Goal: Task Accomplishment & Management: Manage account settings

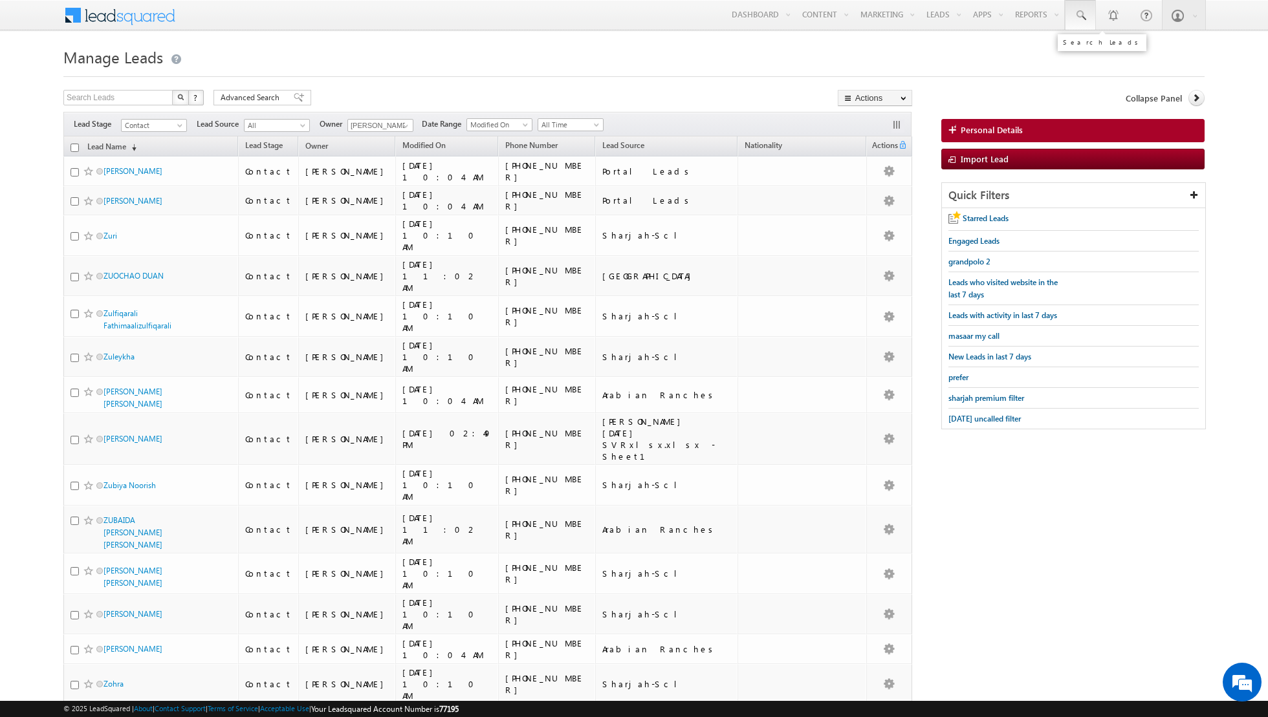
click at [1086, 18] on span at bounding box center [1079, 15] width 13 height 13
click at [1113, 52] on input "text" at bounding box center [1167, 51] width 175 height 16
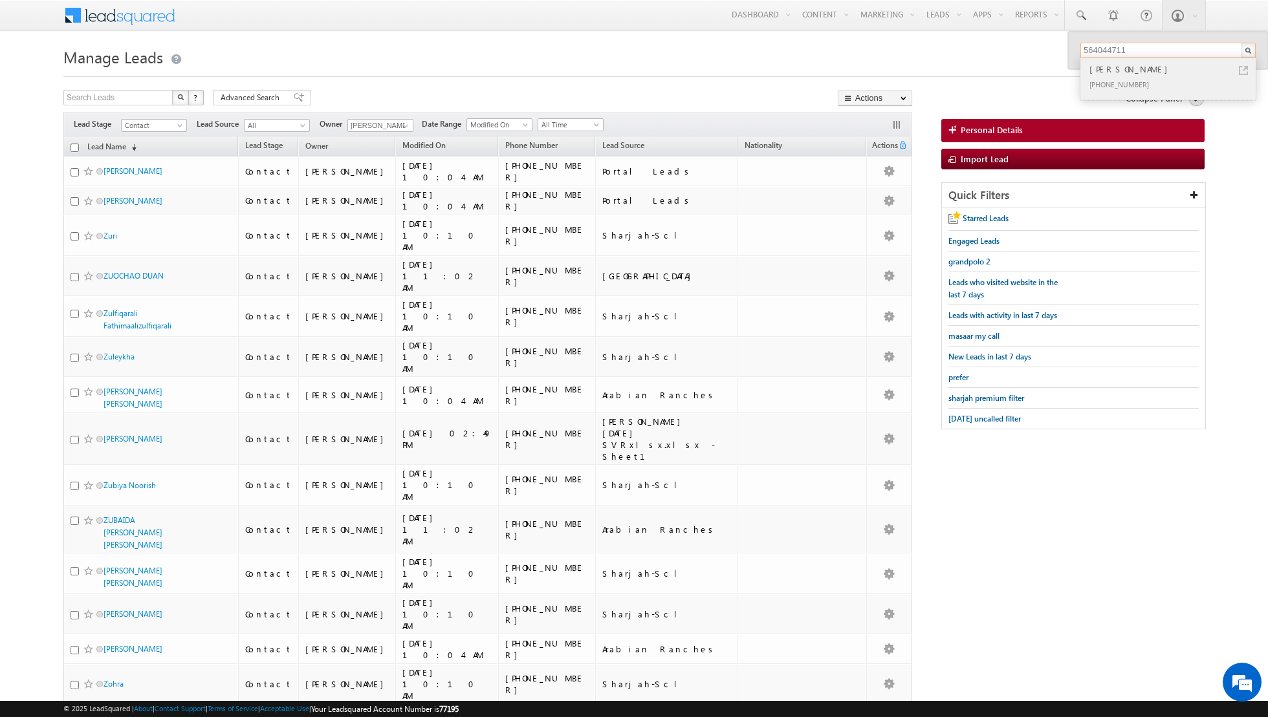
type input "564044711"
click at [1132, 76] on div "[PHONE_NUMBER]" at bounding box center [1172, 84] width 173 height 16
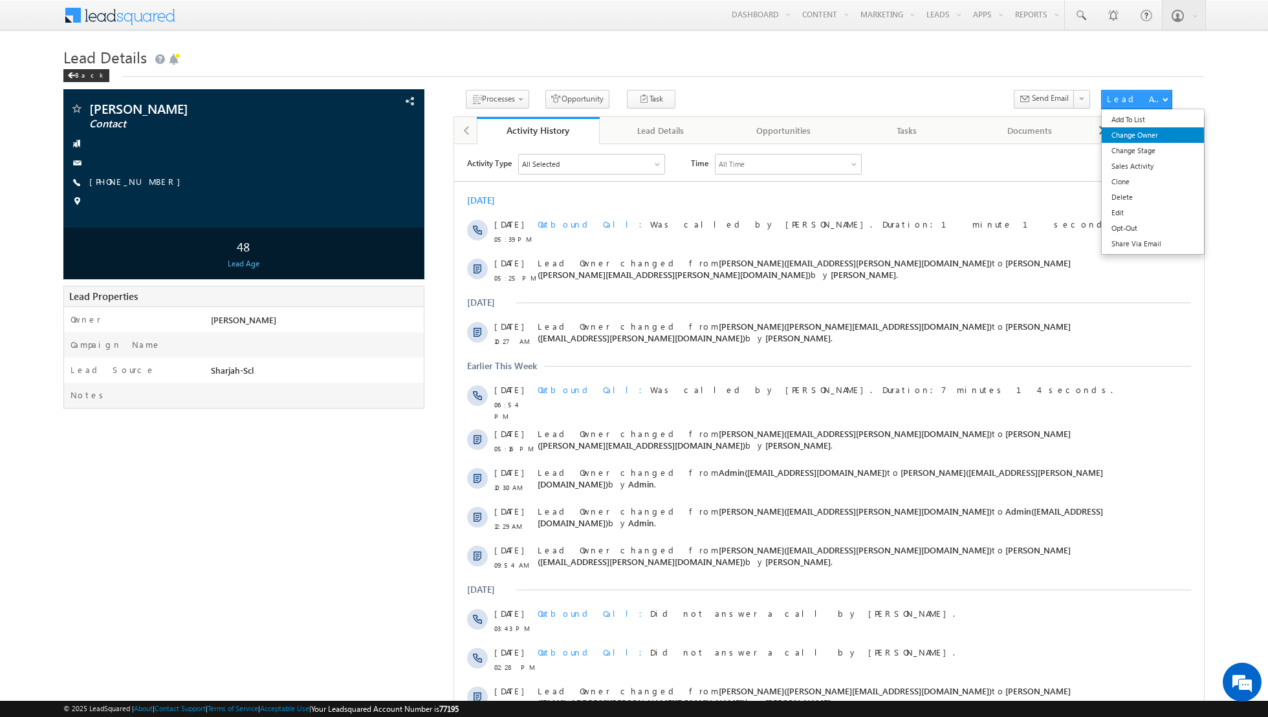
click at [1143, 136] on link "Change Owner" at bounding box center [1152, 135] width 103 height 16
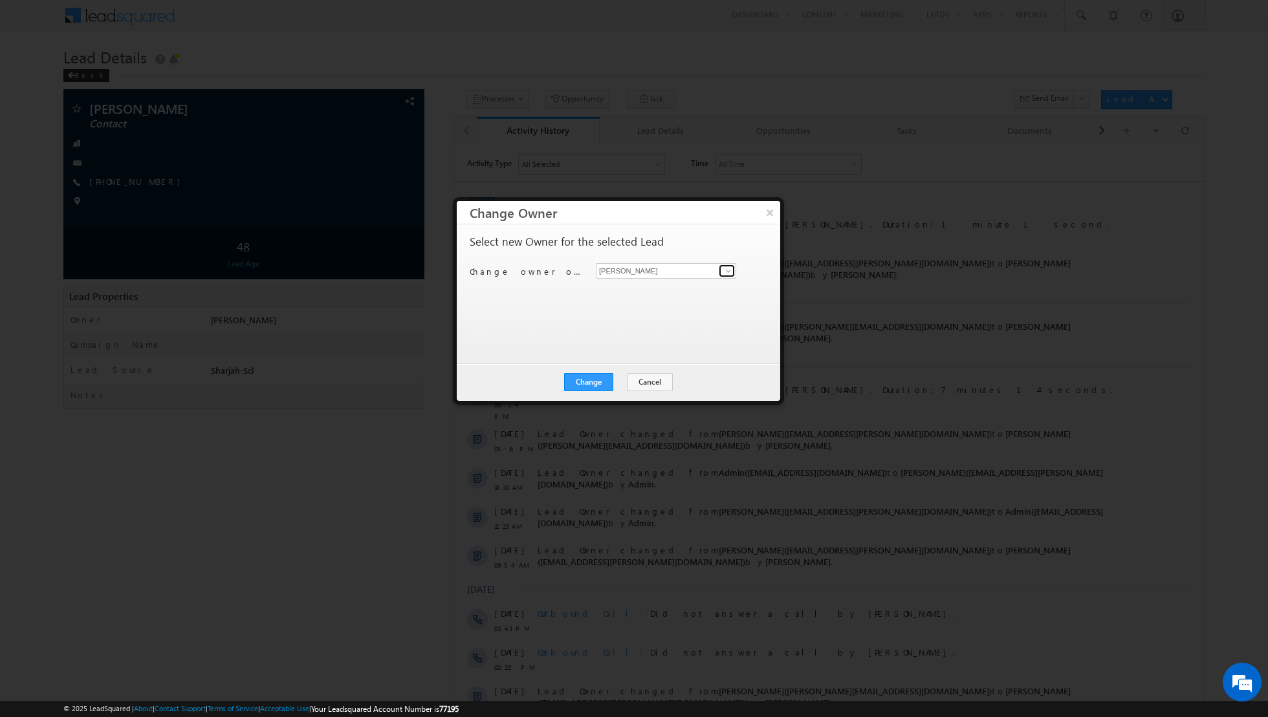
click at [729, 274] on span at bounding box center [728, 271] width 10 height 10
click at [674, 288] on link "Aakash Arora aakash.arora@indglobal.ae" at bounding box center [666, 290] width 140 height 25
type input "[PERSON_NAME]"
click at [589, 378] on button "Change" at bounding box center [588, 382] width 49 height 18
click at [617, 382] on button "Close" at bounding box center [619, 382] width 41 height 18
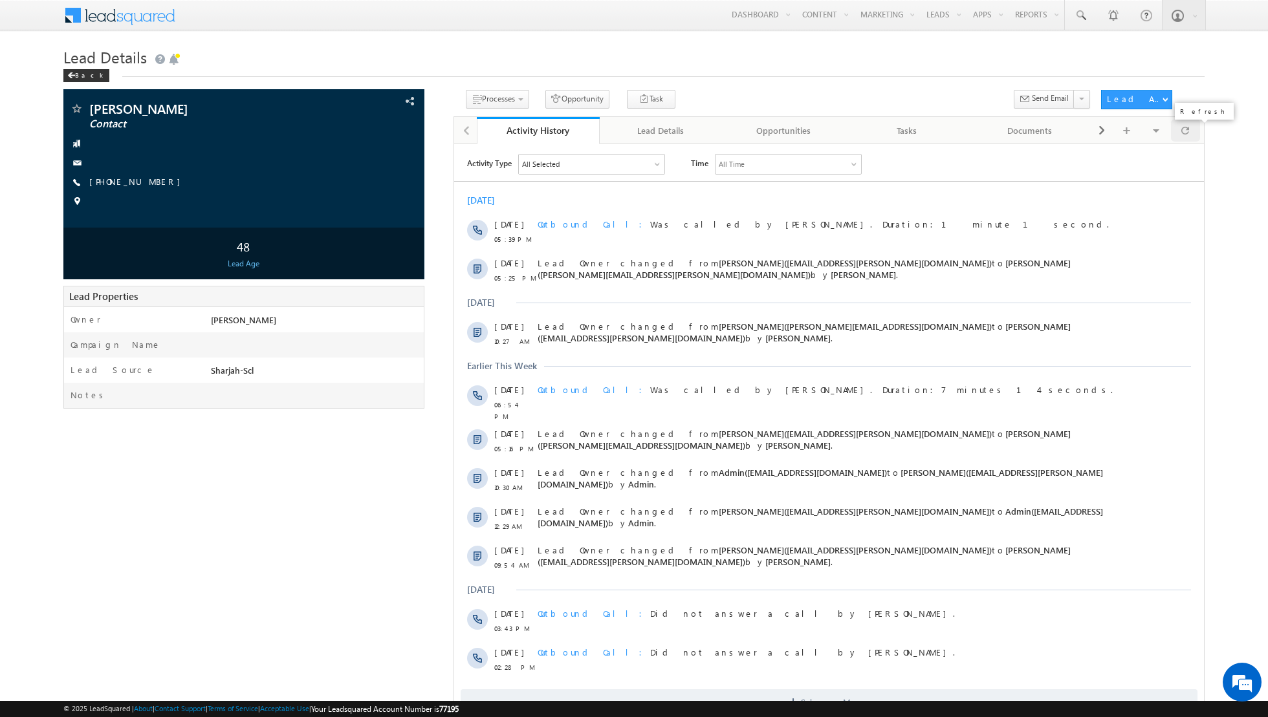
click at [1184, 133] on span at bounding box center [1185, 130] width 8 height 23
click at [1185, 135] on span at bounding box center [1185, 130] width 8 height 23
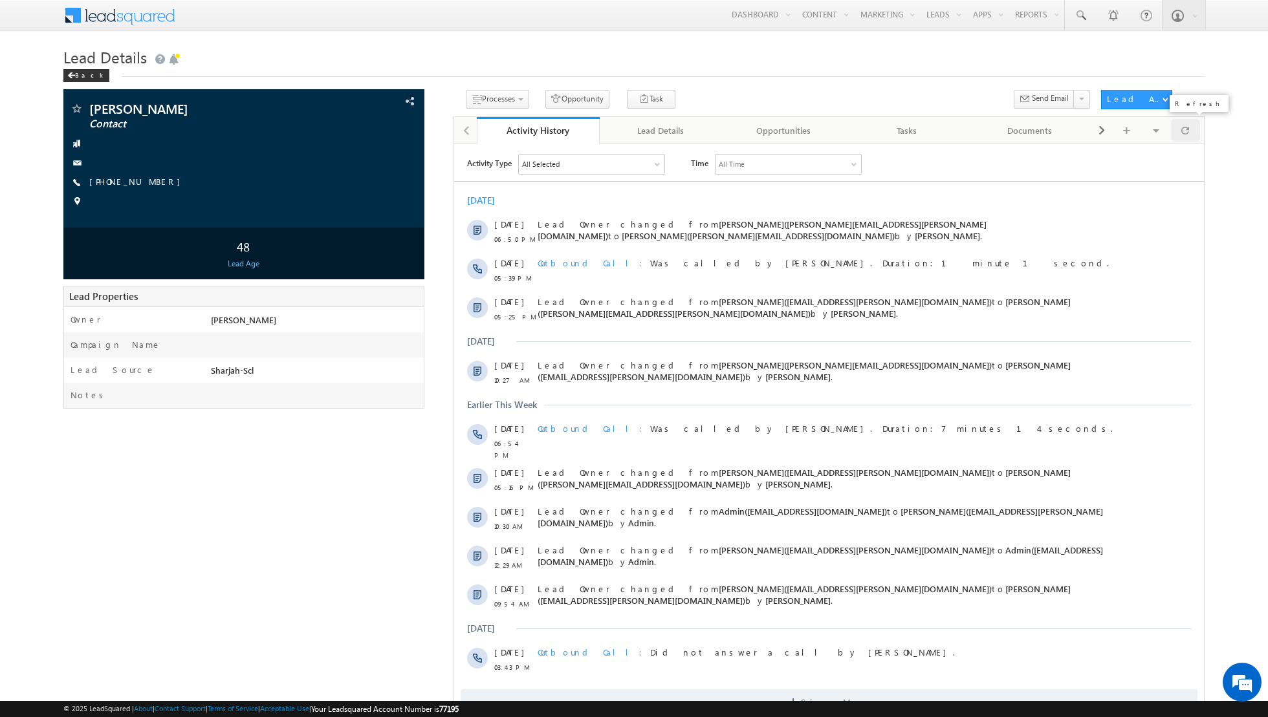
click at [1186, 138] on span at bounding box center [1185, 130] width 8 height 23
